Goal: Task Accomplishment & Management: Manage account settings

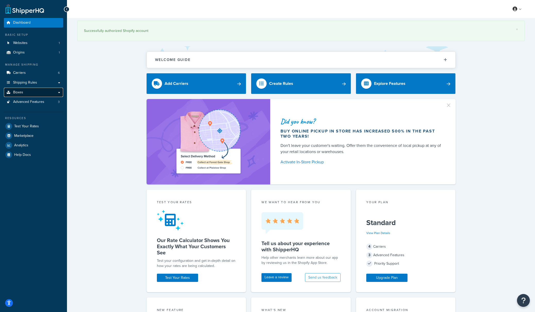
click at [37, 94] on link "Boxes" at bounding box center [33, 93] width 59 height 10
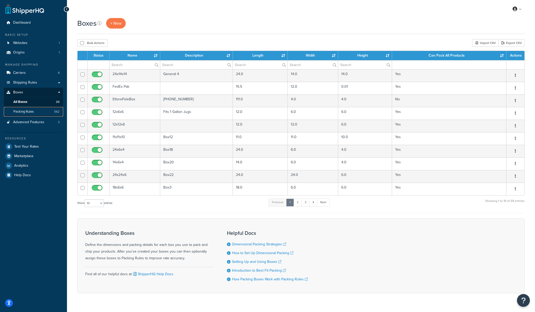
click at [39, 113] on link "Packing Rules 562" at bounding box center [33, 112] width 59 height 10
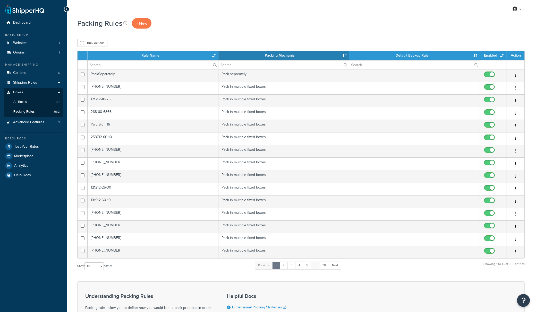
select select "15"
click at [122, 65] on input "text" at bounding box center [153, 65] width 131 height 9
paste input "209-27-620"
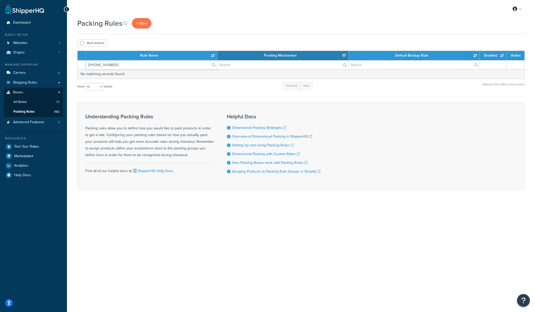
click at [153, 67] on input "209-27-620" at bounding box center [151, 65] width 131 height 9
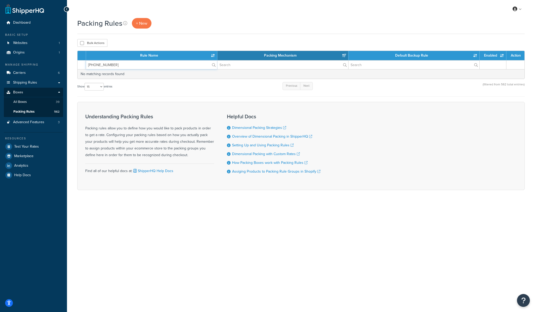
paste input "1"
click at [136, 84] on div "Show 10 15 25 50 100 entries Previous Next (filtered from 562 total entries)" at bounding box center [300, 89] width 447 height 15
click at [137, 66] on input "209-27-621" at bounding box center [151, 65] width 131 height 9
click at [107, 66] on input "209-27-621" at bounding box center [151, 65] width 131 height 9
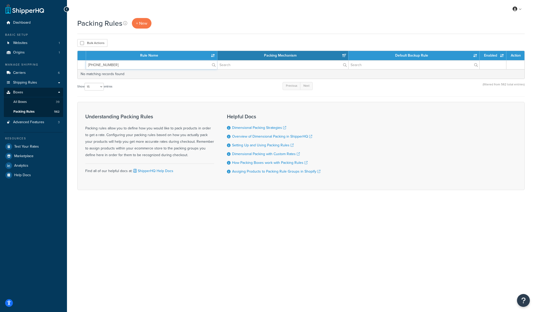
click at [107, 66] on input "209-27-621" at bounding box center [151, 65] width 131 height 9
paste input "149"
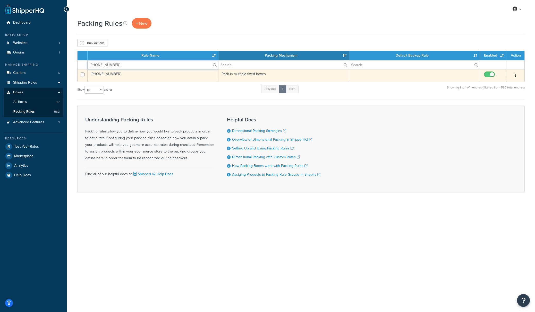
type input "209-27-149"
click at [116, 75] on td "209-27-149" at bounding box center [153, 75] width 131 height 13
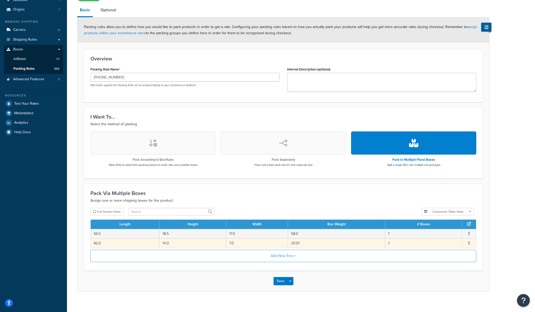
scroll to position [44, 0]
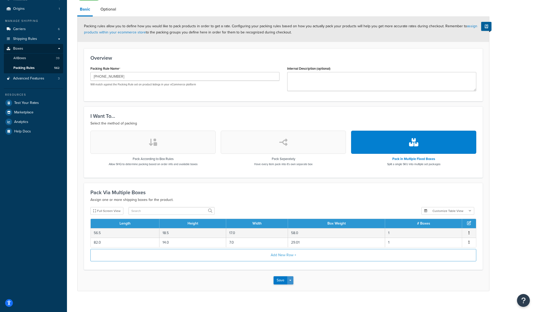
click at [291, 280] on button "Save Dropdown" at bounding box center [290, 281] width 6 height 8
click at [286, 302] on button "Save and Duplicate" at bounding box center [298, 300] width 50 height 11
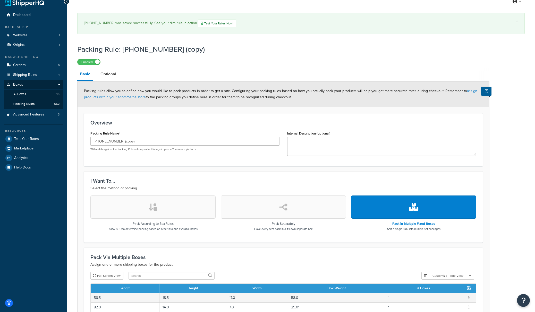
scroll to position [8, 0]
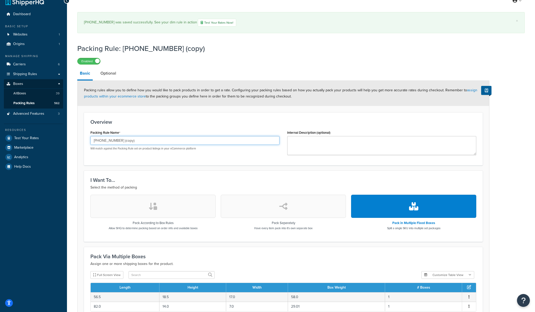
click at [171, 139] on input "[PHONE_NUMBER] (copy)" at bounding box center [184, 140] width 189 height 9
click at [171, 139] on input "209-27-149 (copy)" at bounding box center [184, 140] width 189 height 9
paste input "620"
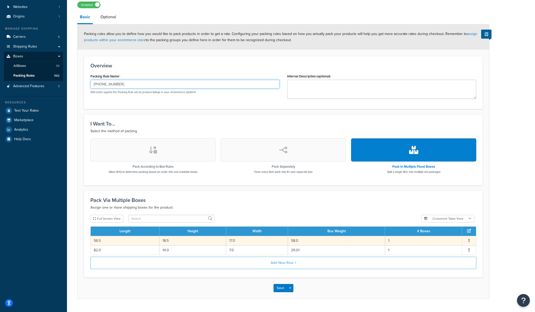
scroll to position [36, 0]
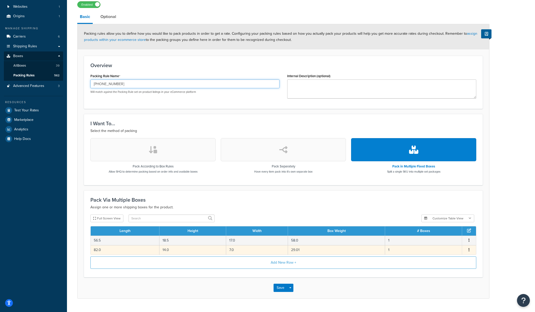
type input "[PHONE_NUMBER]"
click at [307, 251] on td "29.01" at bounding box center [336, 250] width 97 height 10
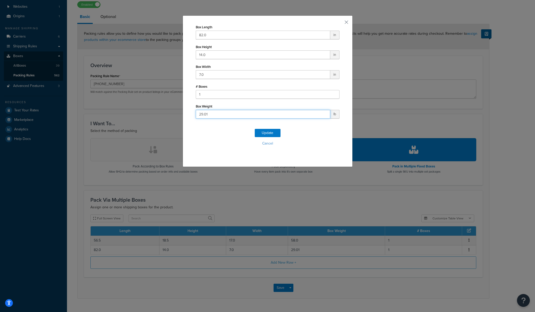
drag, startPoint x: 201, startPoint y: 115, endPoint x: 211, endPoint y: 114, distance: 9.6
click at [211, 114] on input "29.01" at bounding box center [263, 114] width 134 height 9
type input "27"
click at [270, 133] on button "Update" at bounding box center [268, 133] width 26 height 8
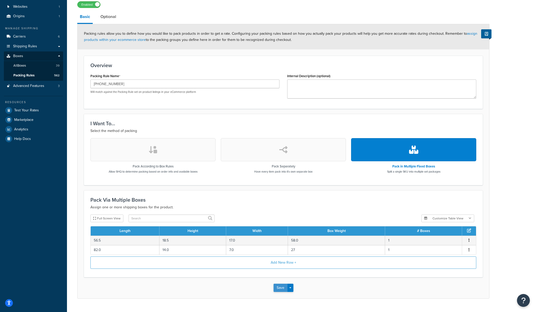
click at [281, 288] on button "Save" at bounding box center [280, 288] width 14 height 8
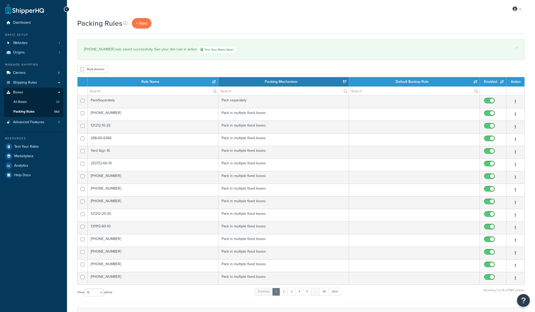
select select "15"
click at [152, 89] on input "text" at bounding box center [153, 91] width 131 height 9
paste input "[PHONE_NUMBER]"
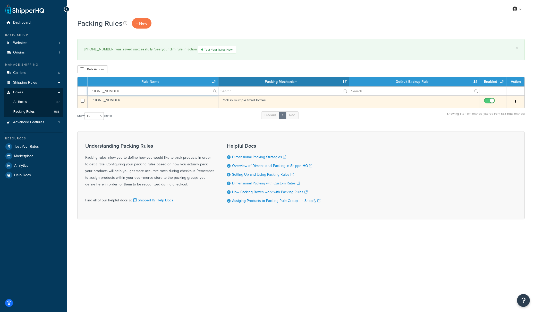
type input "209-27-620"
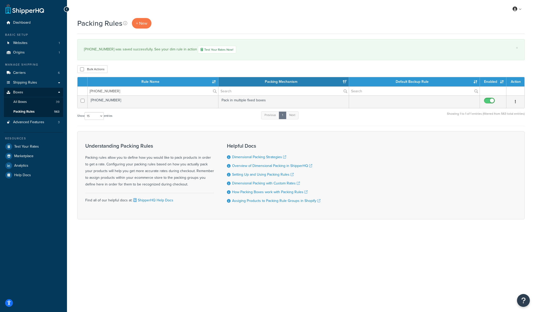
click at [142, 100] on td "209-27-620" at bounding box center [153, 102] width 131 height 13
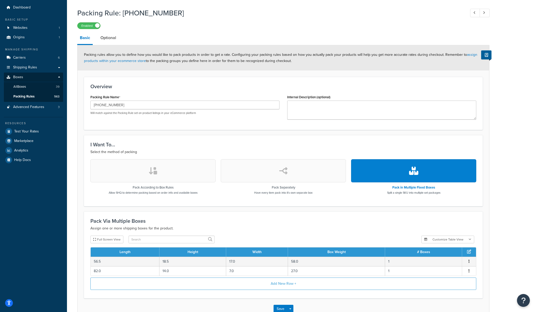
scroll to position [49, 0]
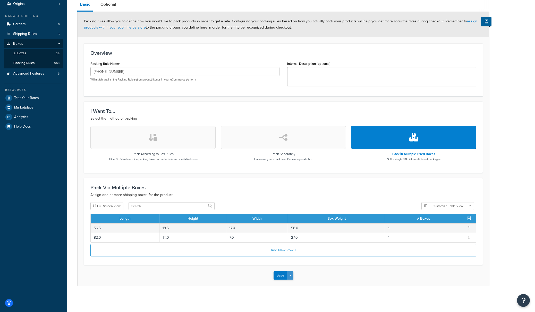
click at [289, 274] on button "Save Dropdown" at bounding box center [290, 276] width 6 height 8
click at [284, 296] on button "Save and Duplicate" at bounding box center [298, 295] width 50 height 11
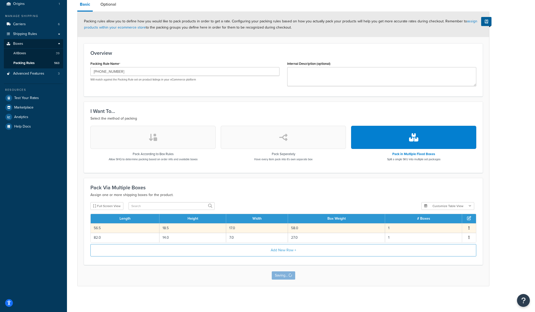
scroll to position [0, 0]
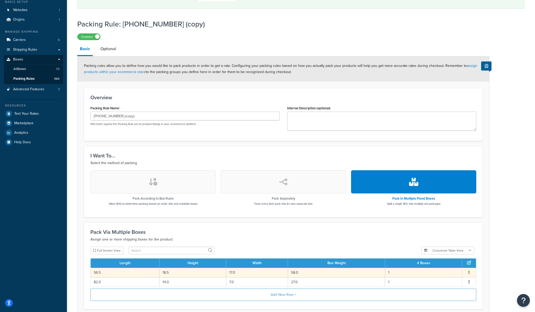
scroll to position [33, 0]
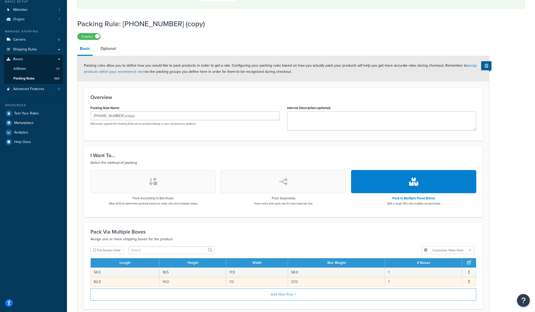
click at [299, 282] on td "27.0" at bounding box center [336, 282] width 97 height 10
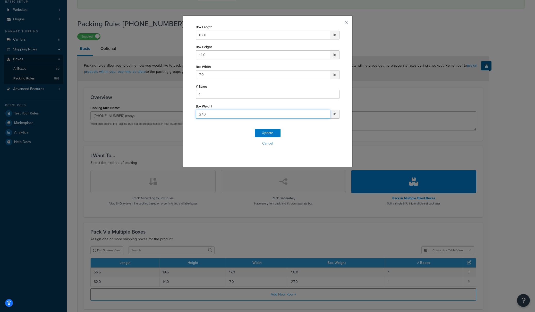
click at [202, 115] on input "27.0" at bounding box center [263, 114] width 134 height 9
type input "28.0"
click at [266, 133] on button "Update" at bounding box center [268, 133] width 26 height 8
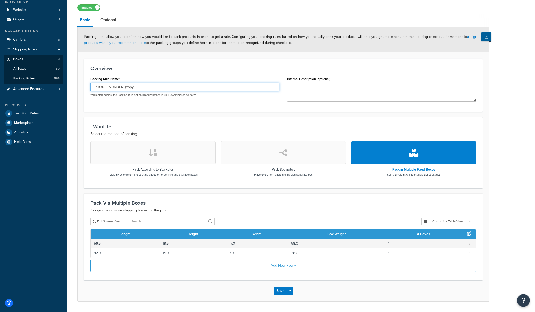
click at [137, 89] on input "209-27-620 (copy)" at bounding box center [184, 87] width 189 height 9
type input "209-27-621"
click at [277, 290] on button "Save" at bounding box center [280, 291] width 14 height 8
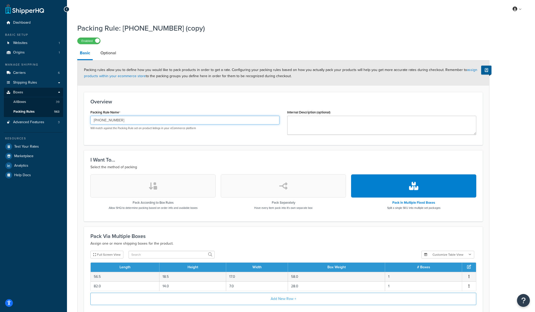
click at [119, 122] on input "209-27-621" at bounding box center [184, 120] width 189 height 9
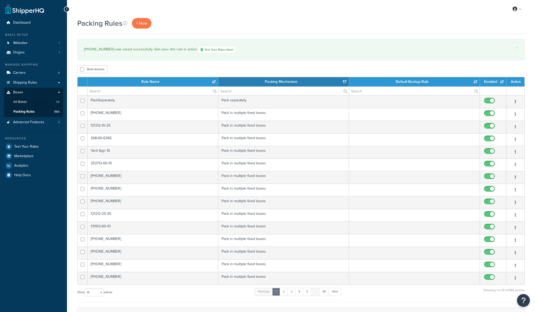
select select "15"
